Goal: Communication & Community: Participate in discussion

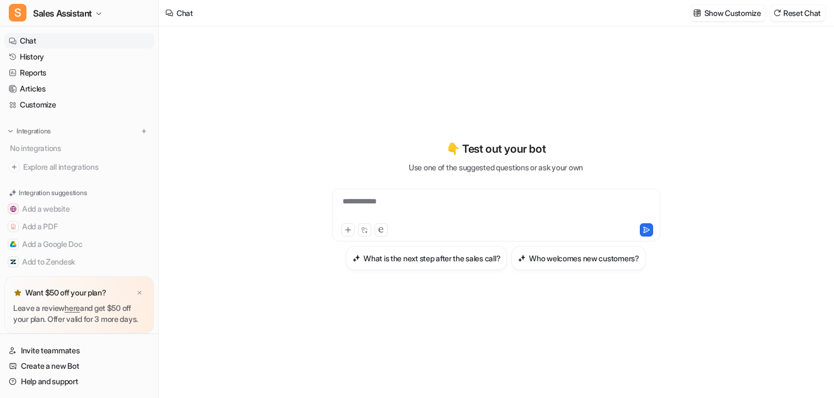
click at [81, 287] on p "Want $50 off your plan?" at bounding box center [65, 292] width 81 height 11
click at [79, 303] on link "here" at bounding box center [72, 307] width 15 height 9
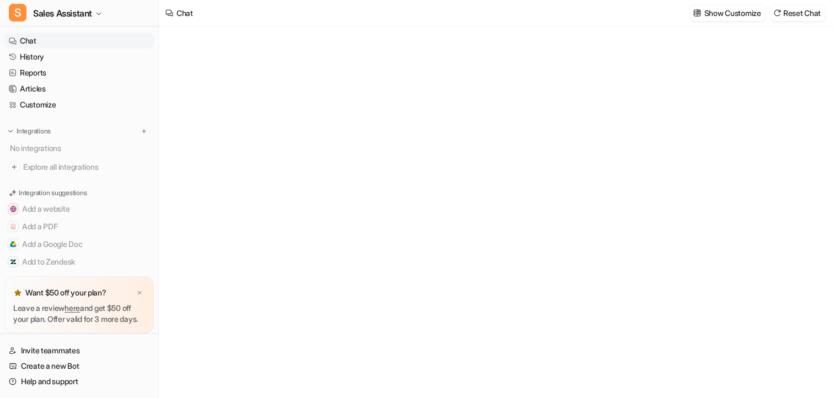
type textarea "**********"
